Goal: Submit feedback/report problem: Leave review/rating

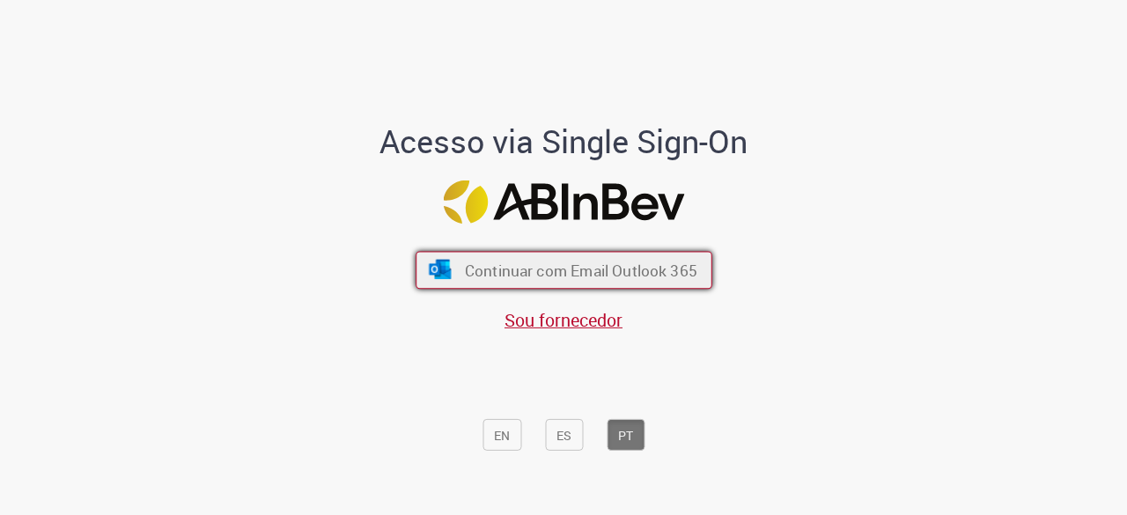
click at [582, 275] on font "Continuar com Email Outlook 365" at bounding box center [580, 271] width 232 height 20
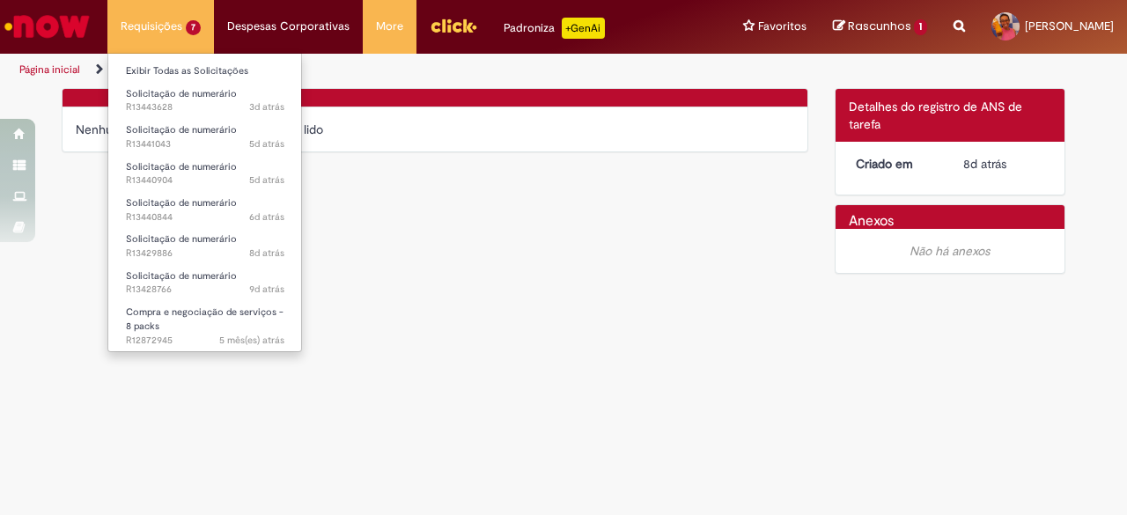
click at [162, 32] on li "Requisições 7 Exibir Todas as Solicitações Solicitação de numerário 3d atrás 3 …" at bounding box center [160, 26] width 107 height 53
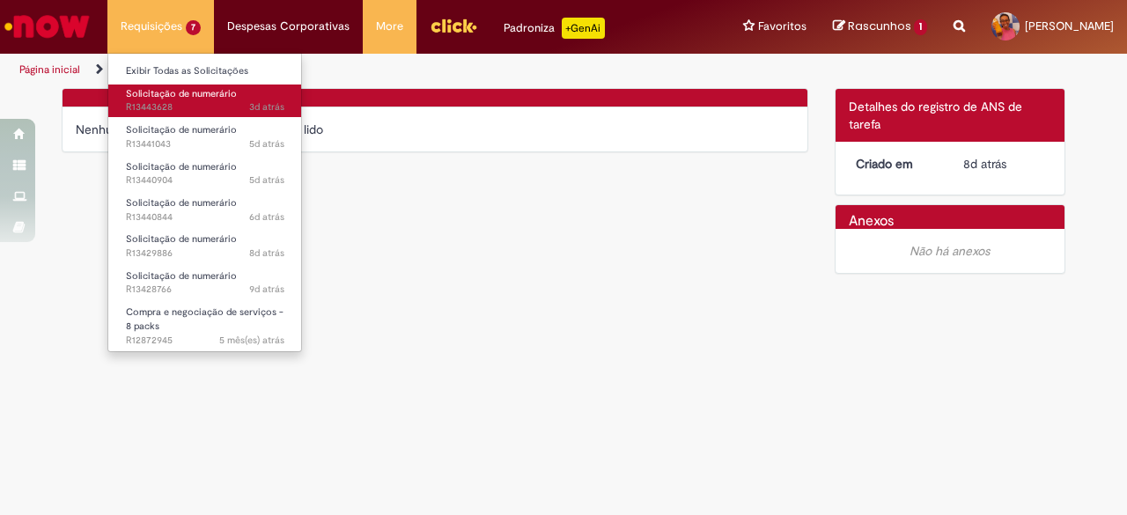
click at [165, 88] on span "Solicitação de numerário" at bounding box center [181, 93] width 111 height 13
click at [173, 90] on span "Solicitação de numerário" at bounding box center [181, 93] width 111 height 13
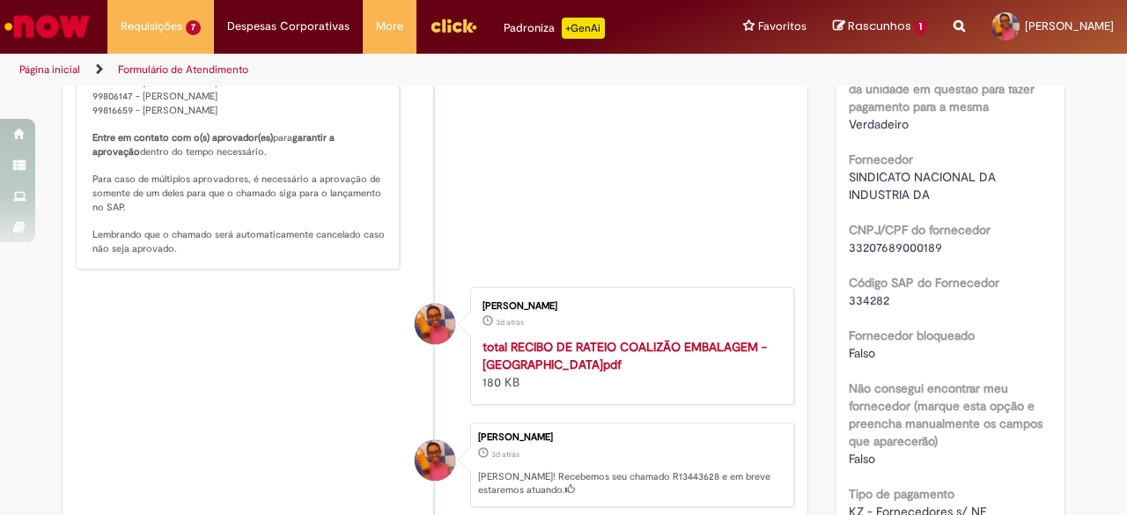
scroll to position [1157, 0]
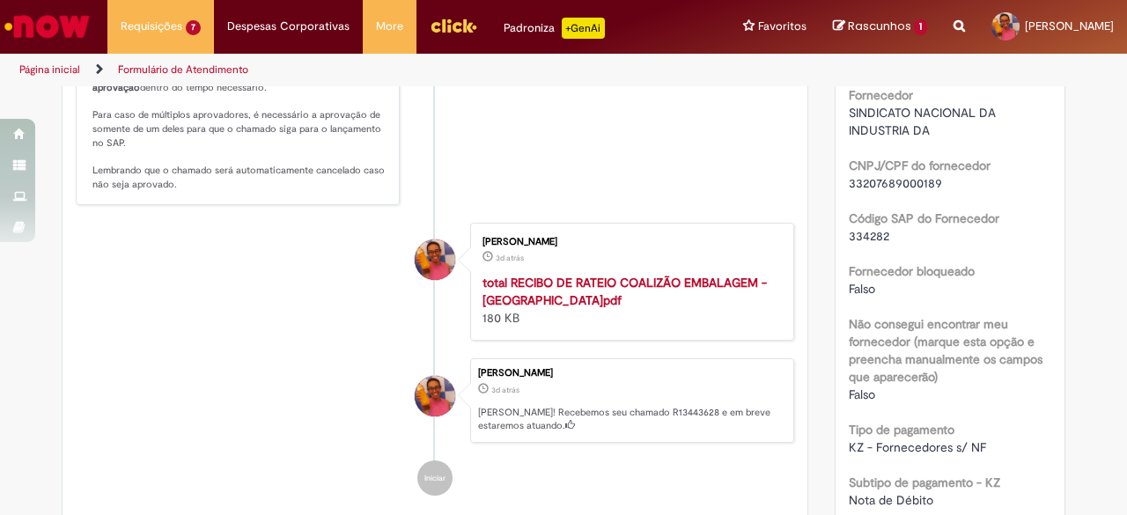
click at [585, 310] on div "total RECIBO DE RATEIO COALIZÃO EMBALAGEM - [GEOGRAPHIC_DATA]pdf 180 KB" at bounding box center [628, 300] width 293 height 53
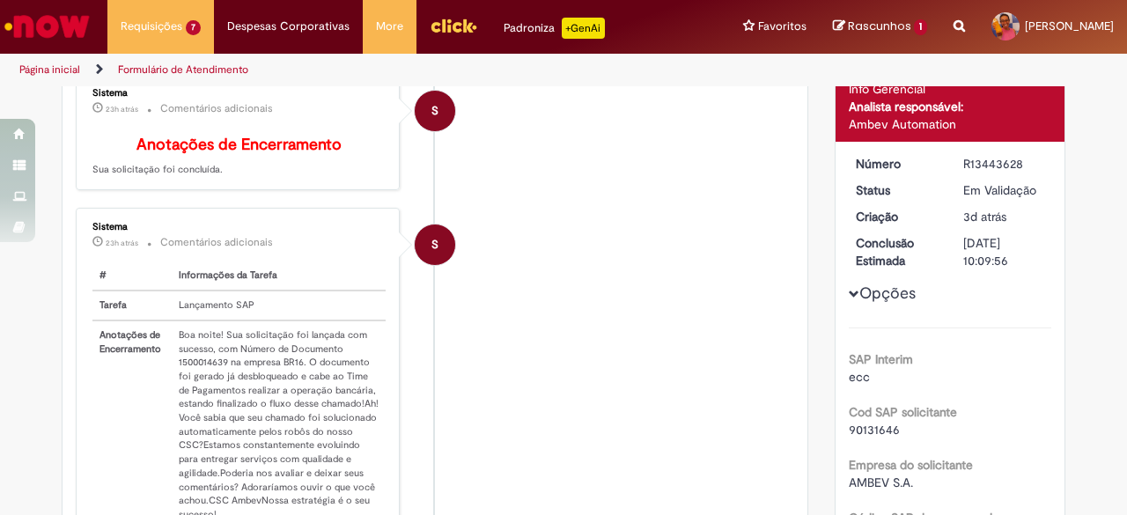
scroll to position [12, 0]
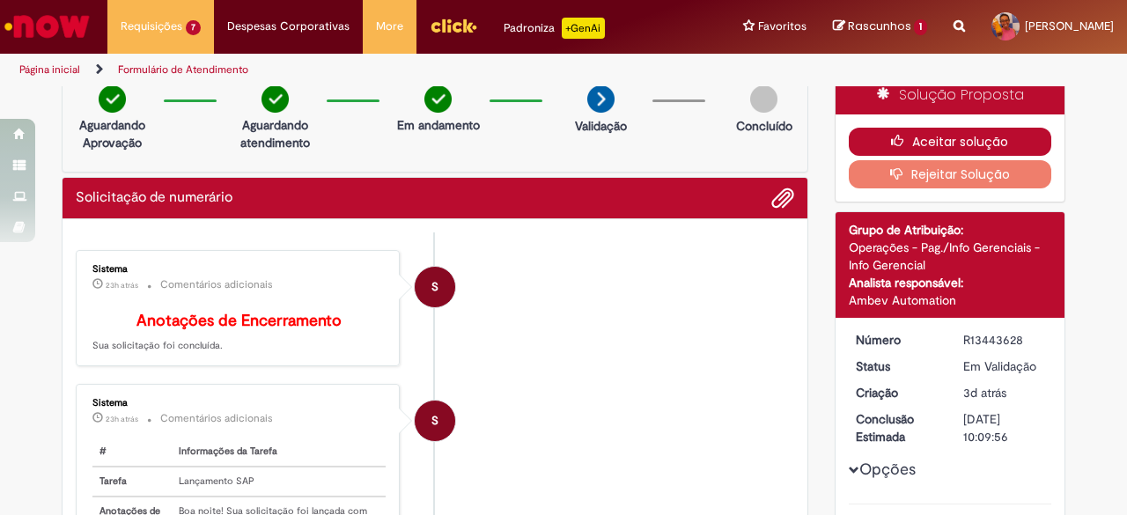
click at [950, 133] on button "Aceitar solução" at bounding box center [950, 142] width 203 height 28
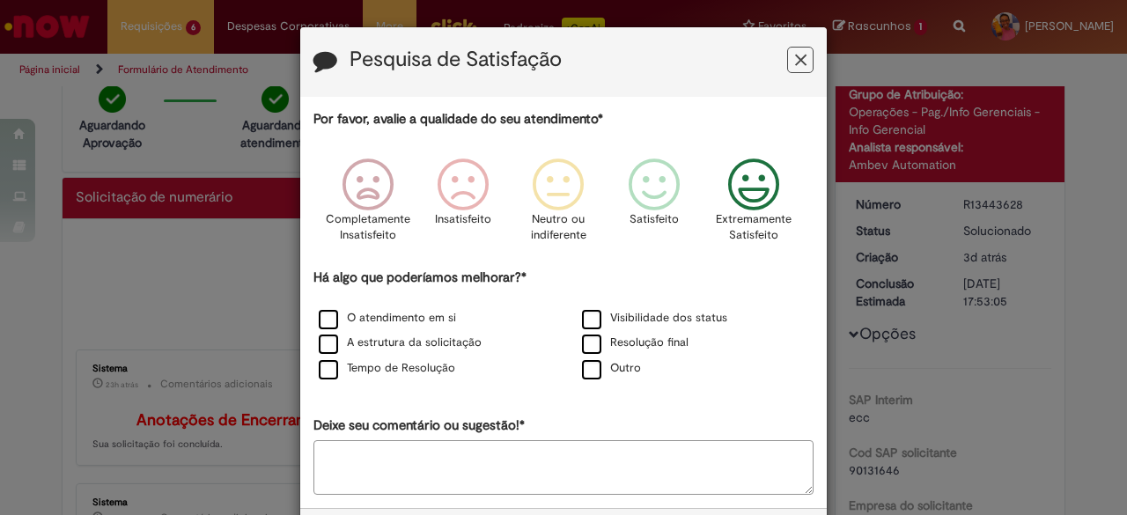
click at [739, 176] on icon "Feedback" at bounding box center [754, 184] width 66 height 53
click at [327, 314] on label "O atendimento em si" at bounding box center [387, 318] width 137 height 17
click at [324, 342] on label "A estrutura da solicitação" at bounding box center [400, 343] width 163 height 17
click at [320, 364] on label "Tempo de Resolução" at bounding box center [387, 368] width 136 height 17
click at [590, 318] on label "Visibilidade dos status" at bounding box center [654, 318] width 145 height 17
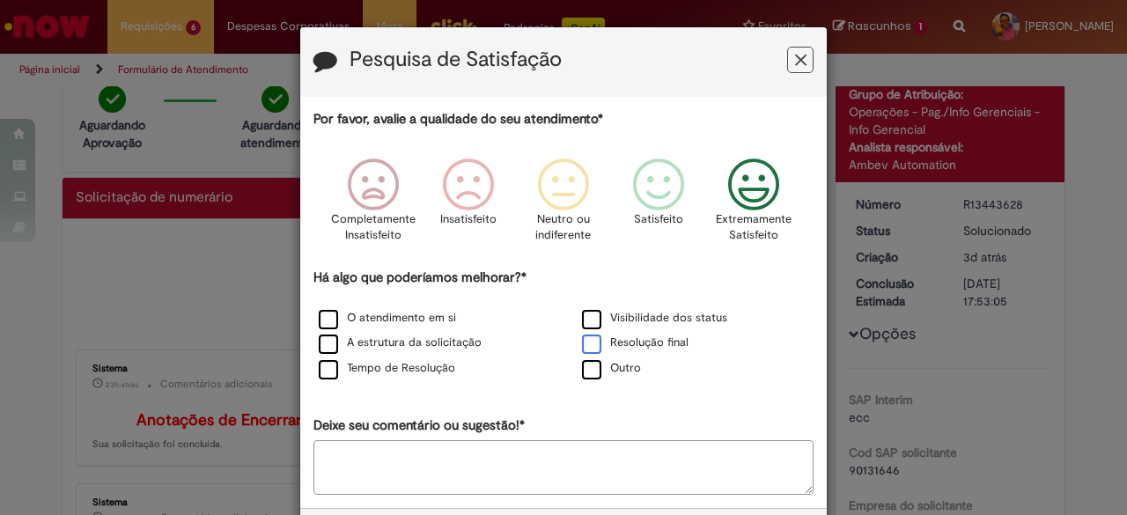
click at [592, 335] on label "Resolução final" at bounding box center [635, 343] width 107 height 17
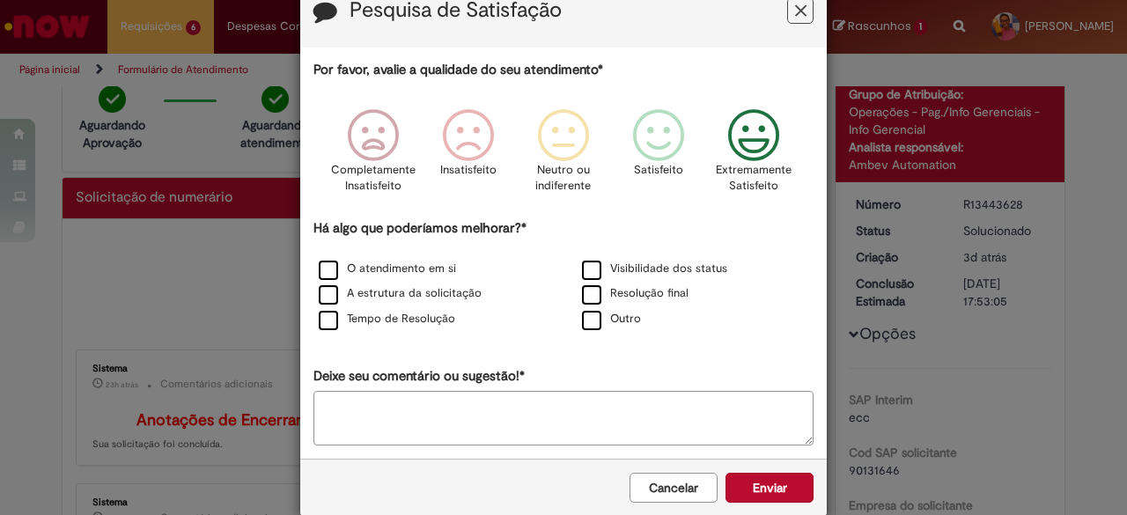
scroll to position [75, 0]
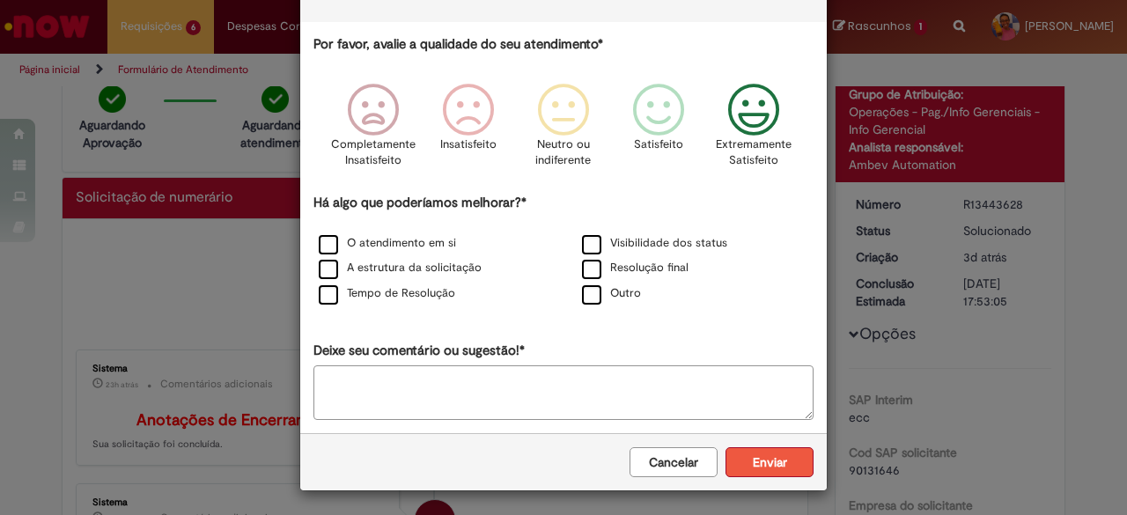
click at [766, 460] on button "Enviar" at bounding box center [769, 462] width 88 height 30
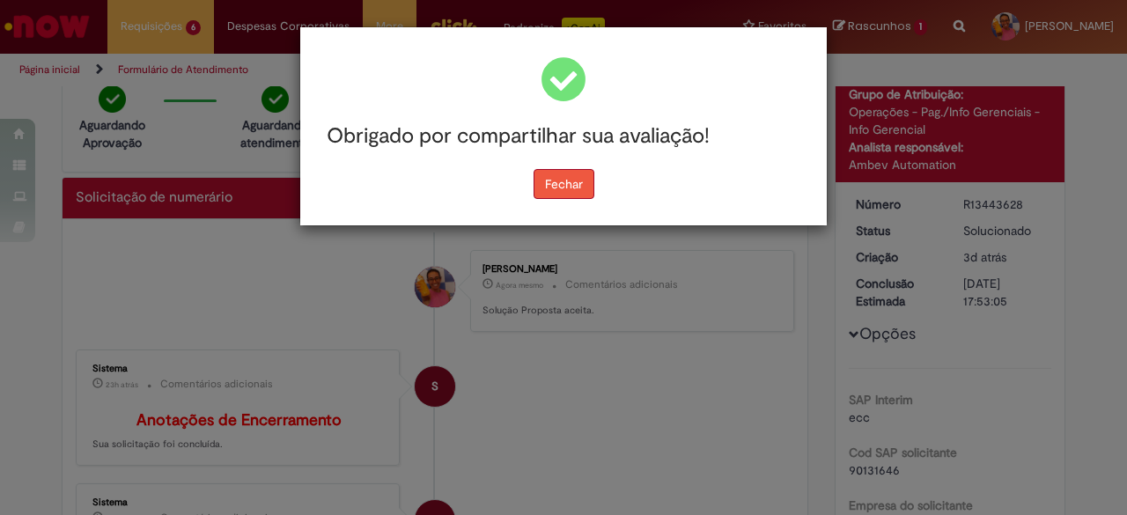
click at [579, 178] on button "Fechar" at bounding box center [563, 184] width 61 height 30
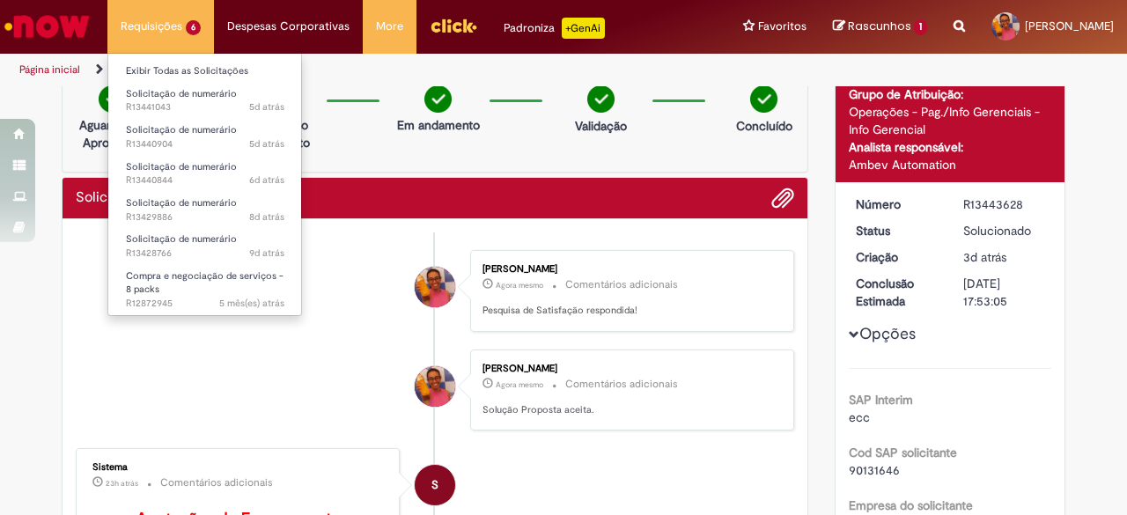
click at [167, 31] on li "Requisições 6 Exibir Todas as Solicitações Solicitação de numerário 5d atrás 5 …" at bounding box center [160, 26] width 107 height 53
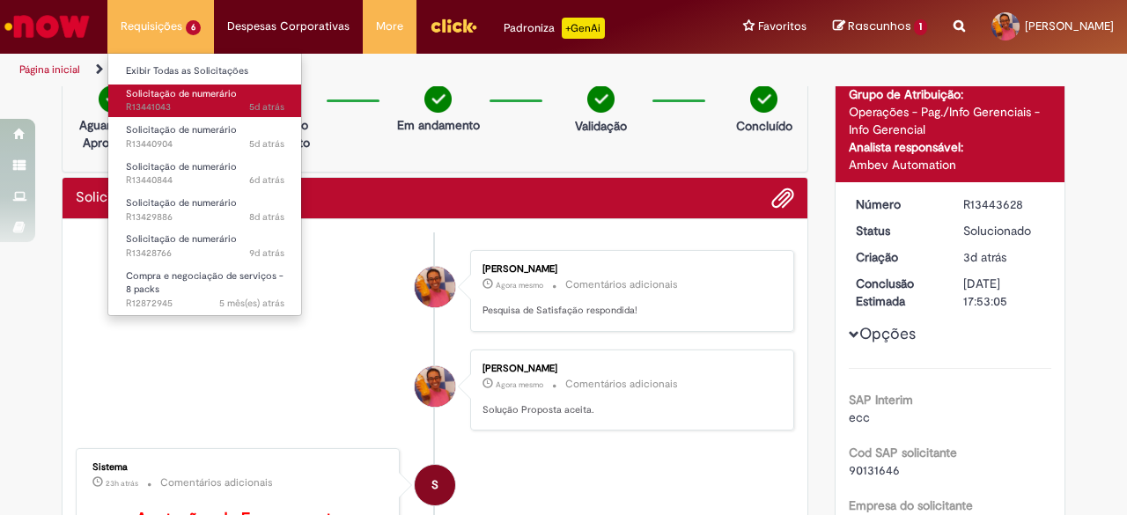
click at [171, 94] on span "Solicitação de numerário" at bounding box center [181, 93] width 111 height 13
click at [195, 91] on span "Solicitação de numerário" at bounding box center [181, 93] width 111 height 13
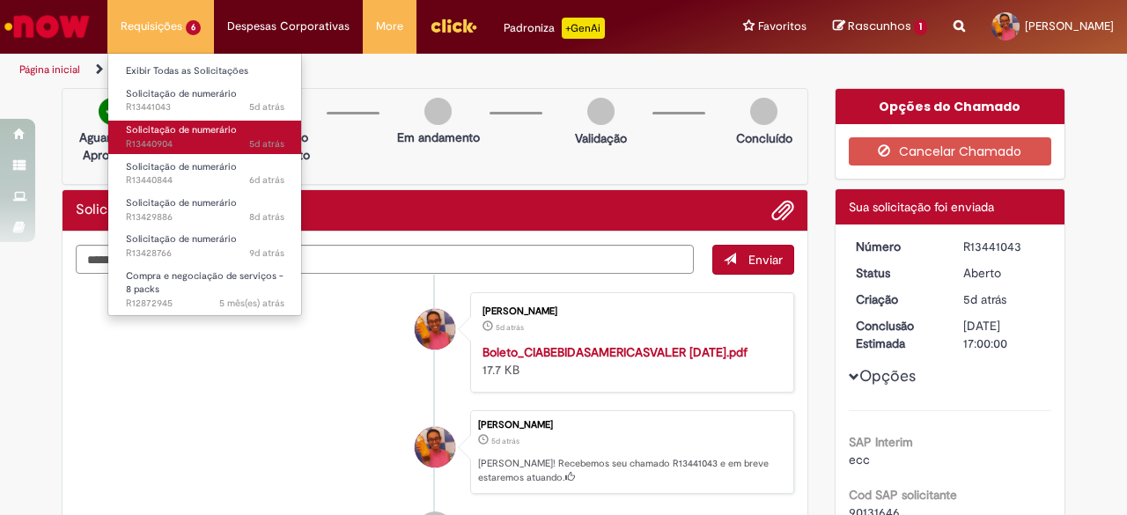
click at [166, 129] on span "Solicitação de numerário" at bounding box center [181, 129] width 111 height 13
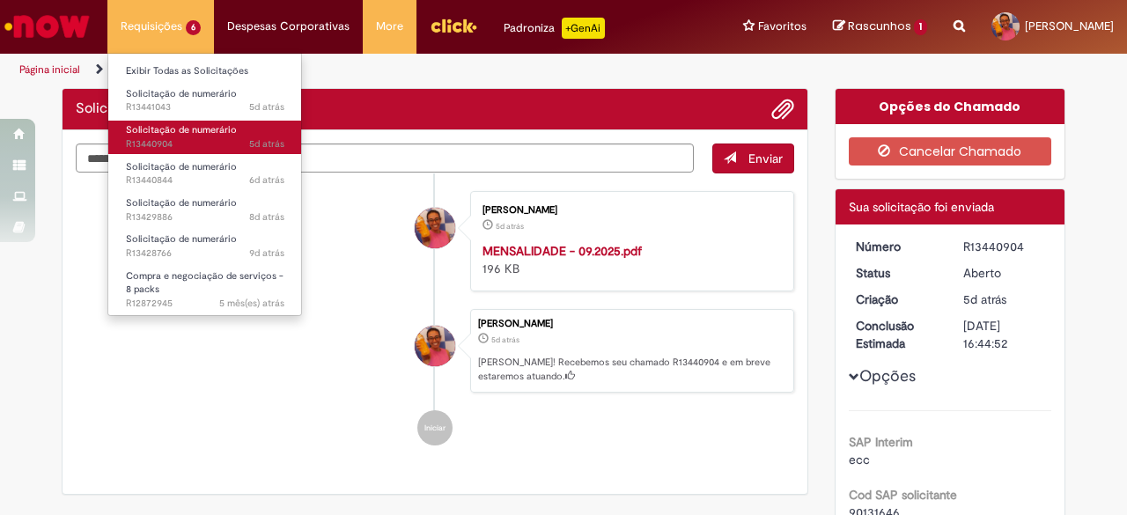
click at [166, 129] on span "Solicitação de numerário" at bounding box center [181, 129] width 111 height 13
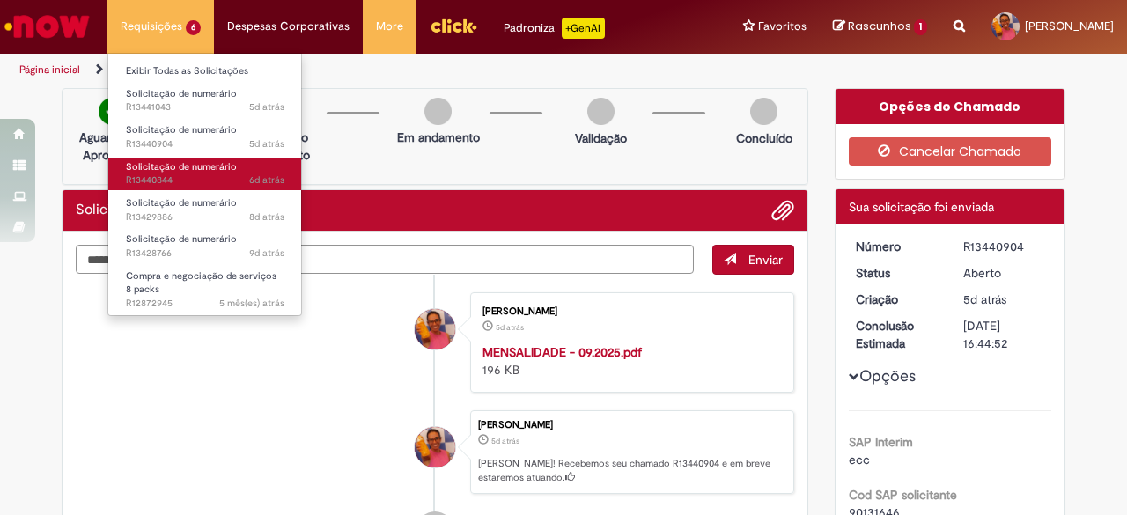
click at [183, 165] on span "Solicitação de numerário" at bounding box center [181, 166] width 111 height 13
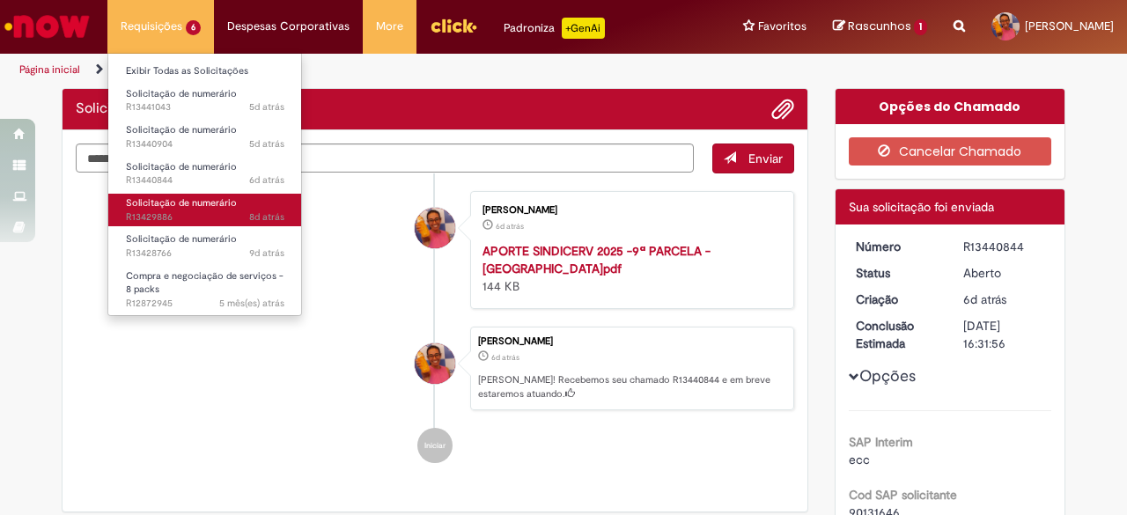
click at [176, 202] on span "Solicitação de numerário" at bounding box center [181, 202] width 111 height 13
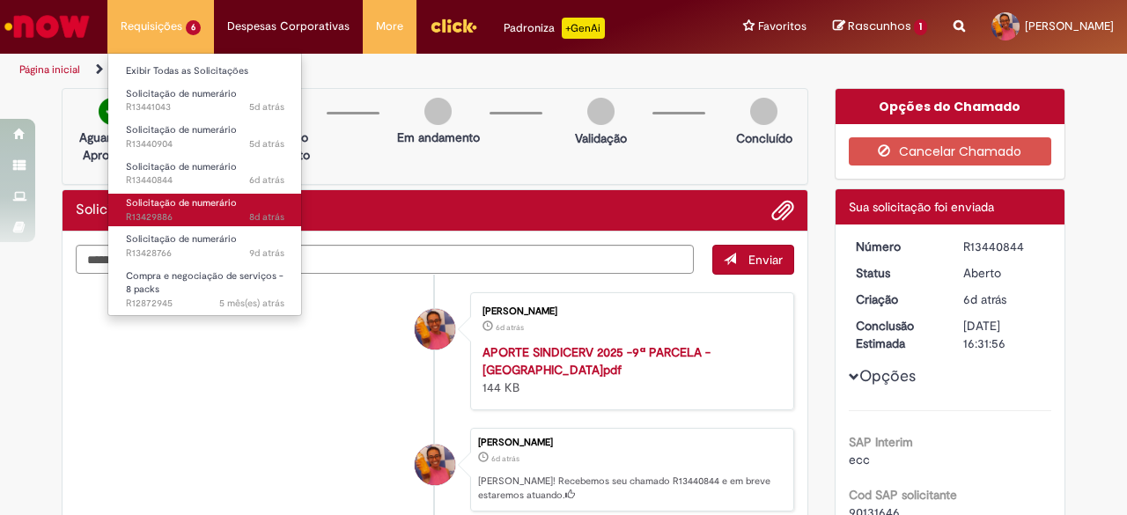
click at [176, 202] on span "Solicitação de numerário" at bounding box center [181, 202] width 111 height 13
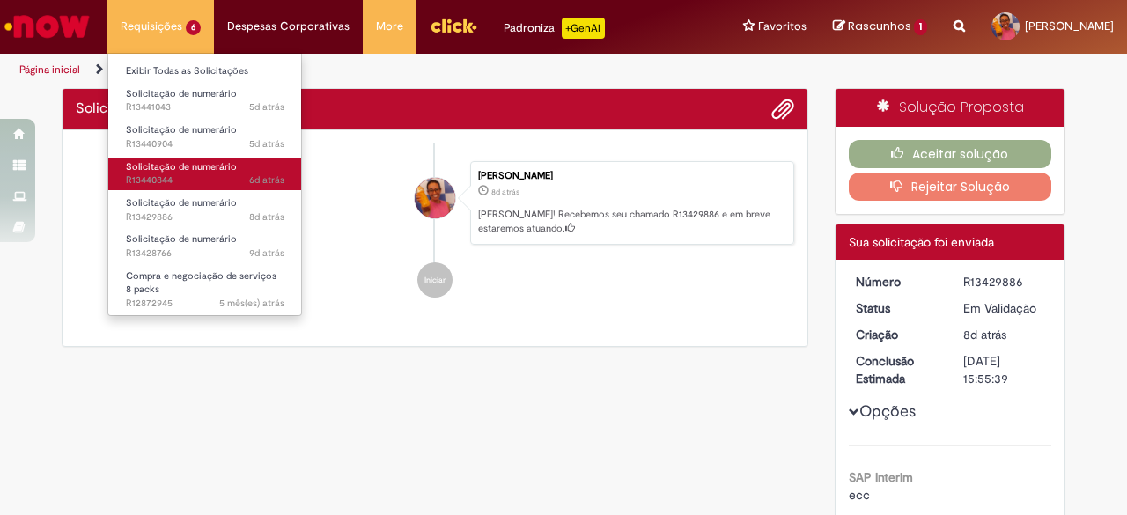
click at [190, 158] on link "Solicitação de numerário 6d atrás 6 dias atrás R13440844" at bounding box center [205, 174] width 194 height 33
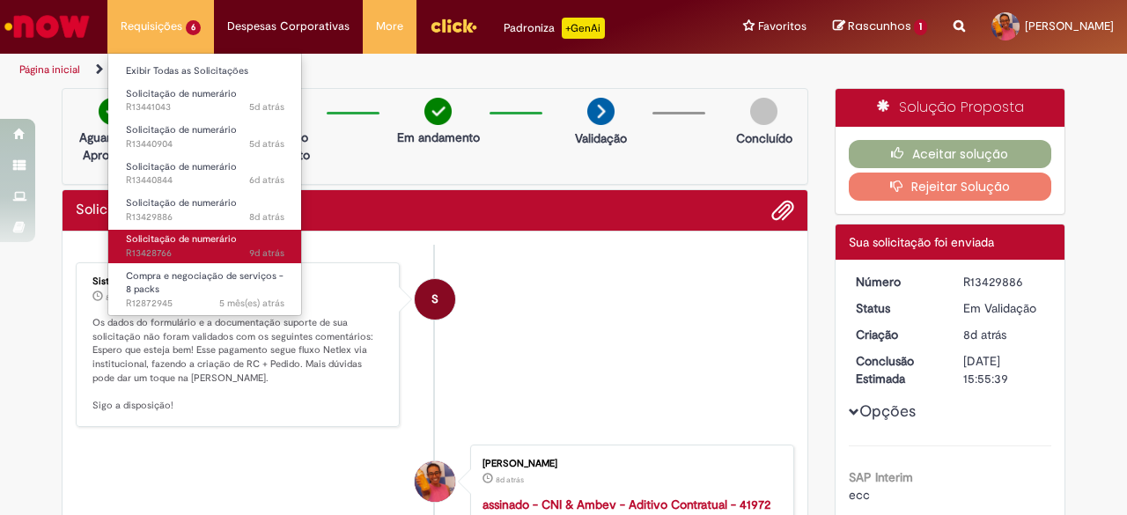
click at [201, 232] on span "Solicitação de numerário" at bounding box center [181, 238] width 111 height 13
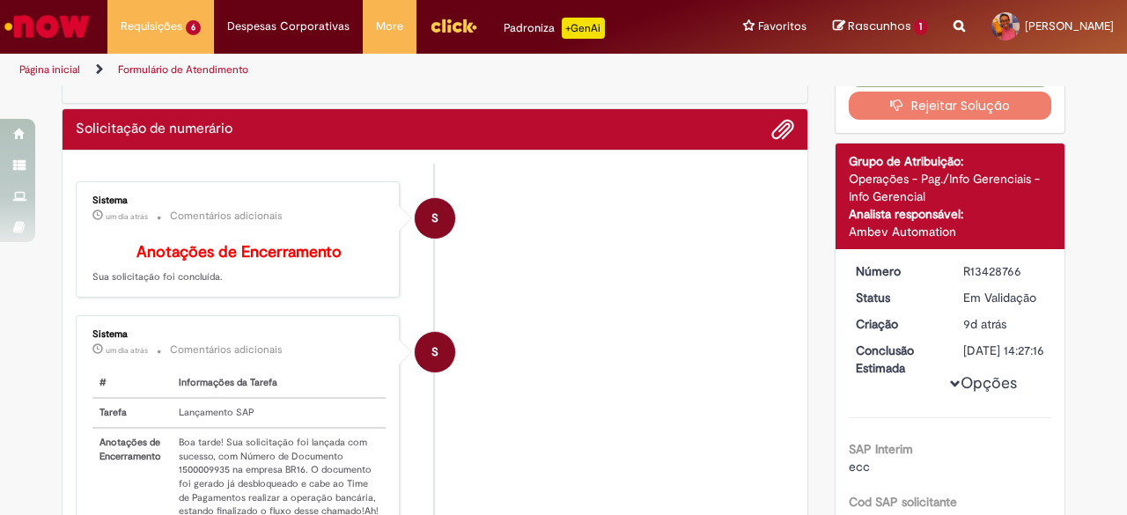
scroll to position [12, 0]
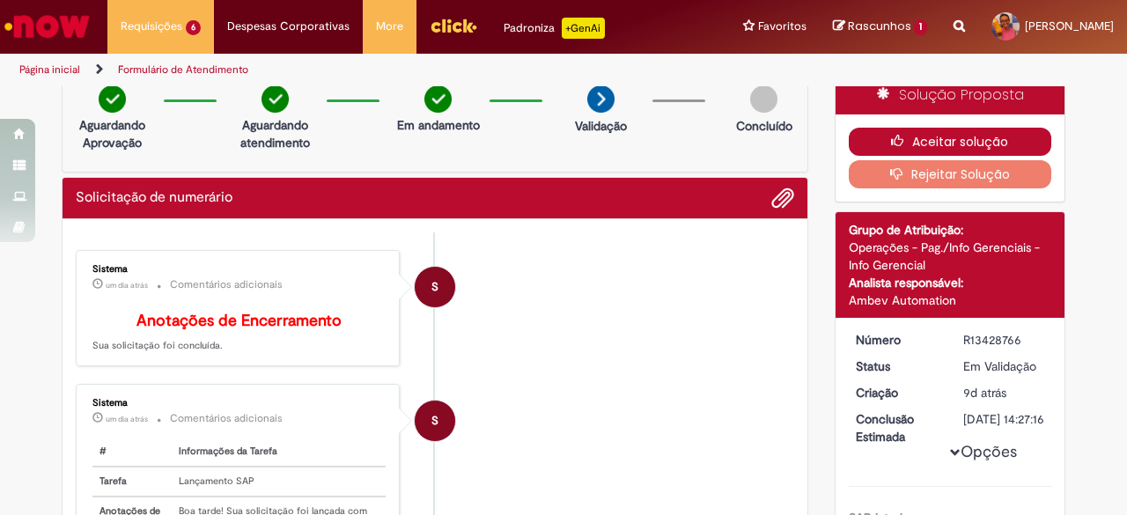
click at [882, 142] on button "Aceitar solução" at bounding box center [950, 142] width 203 height 28
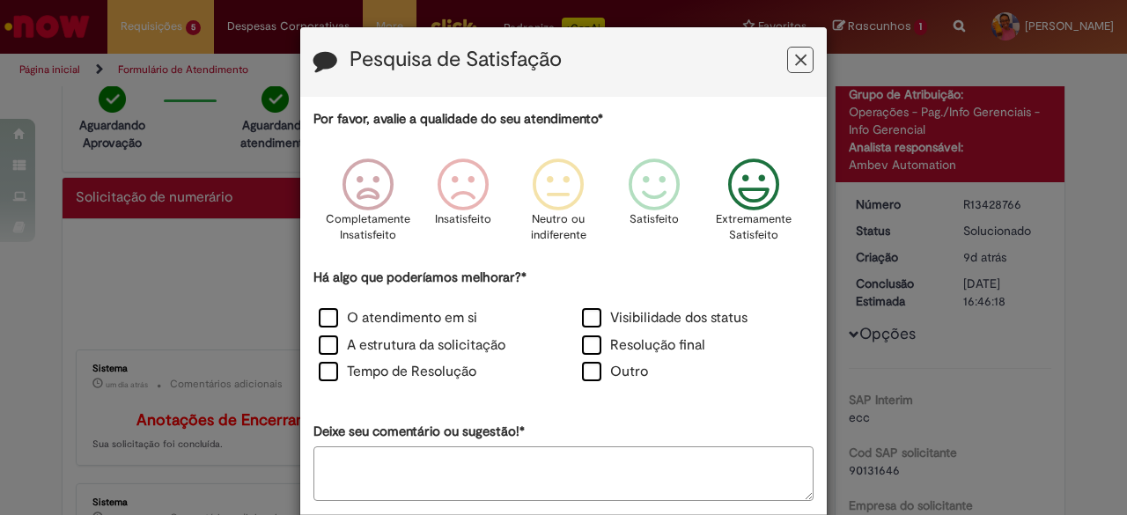
click at [741, 195] on icon "Feedback" at bounding box center [754, 184] width 66 height 53
click at [325, 319] on label "O atendimento em si" at bounding box center [398, 318] width 158 height 20
click at [330, 337] on label "A estrutura da solicitação" at bounding box center [412, 345] width 187 height 20
click at [322, 377] on label "Tempo de Resolução" at bounding box center [398, 372] width 158 height 20
click at [586, 318] on label "Visibilidade dos status" at bounding box center [664, 318] width 165 height 20
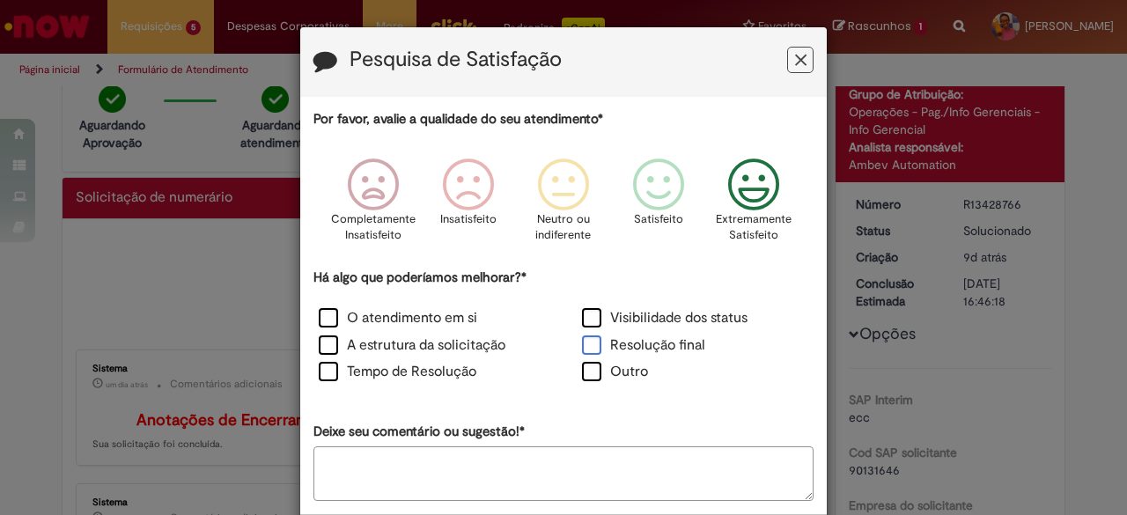
click at [589, 339] on label "Resolução final" at bounding box center [643, 345] width 123 height 20
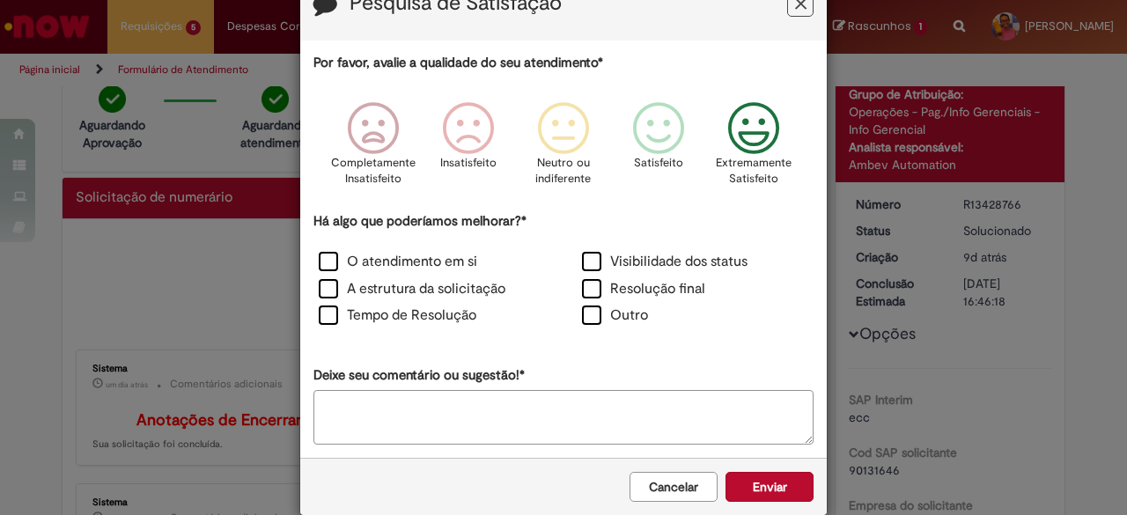
scroll to position [81, 0]
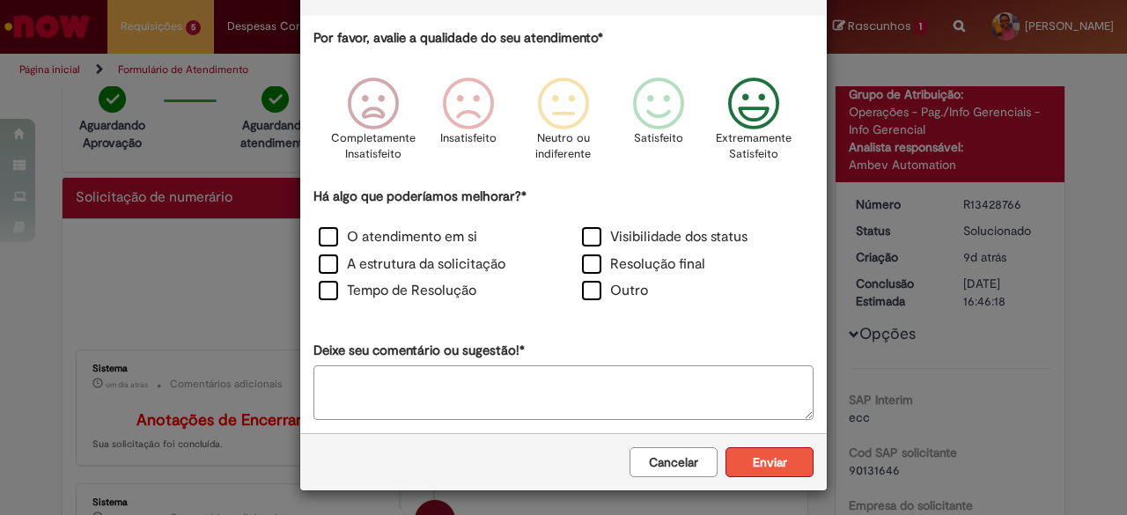
click at [747, 458] on button "Enviar" at bounding box center [769, 462] width 88 height 30
